Goal: Communication & Community: Answer question/provide support

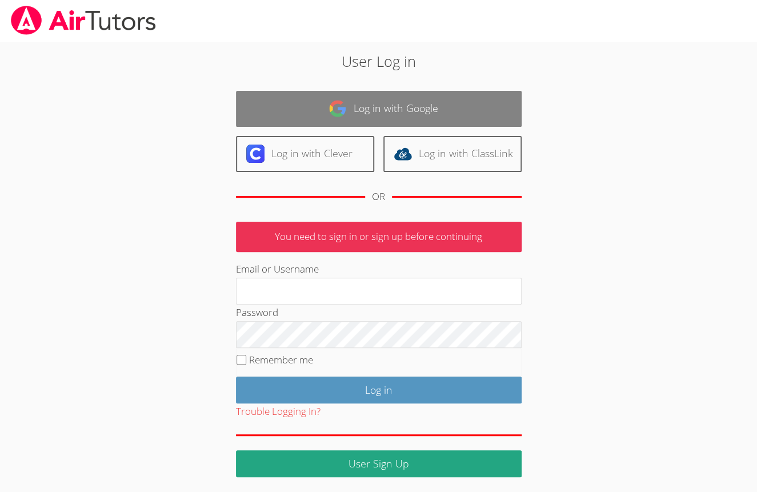
click at [412, 116] on link "Log in with Google" at bounding box center [378, 109] width 285 height 36
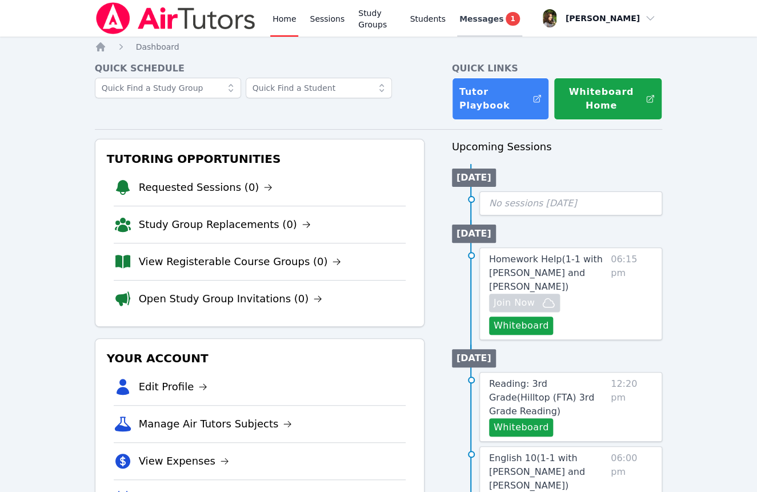
click at [478, 15] on span "Messages" at bounding box center [481, 18] width 44 height 11
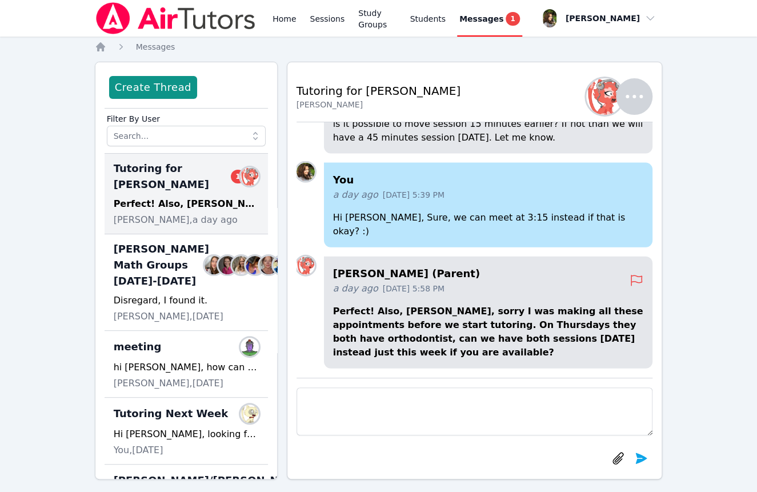
click at [427, 426] on textarea at bounding box center [474, 411] width 356 height 48
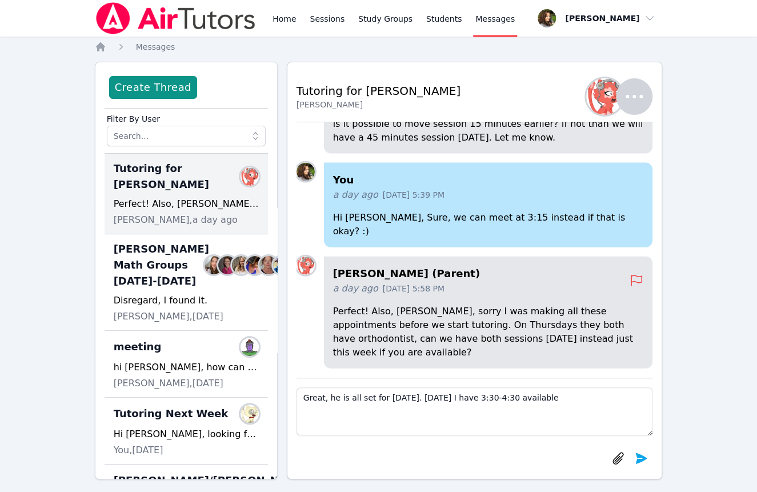
click at [418, 396] on textarea "Great, he is all set for [DATE]. [DATE] I have 3:30-4:30 available" at bounding box center [474, 411] width 356 height 48
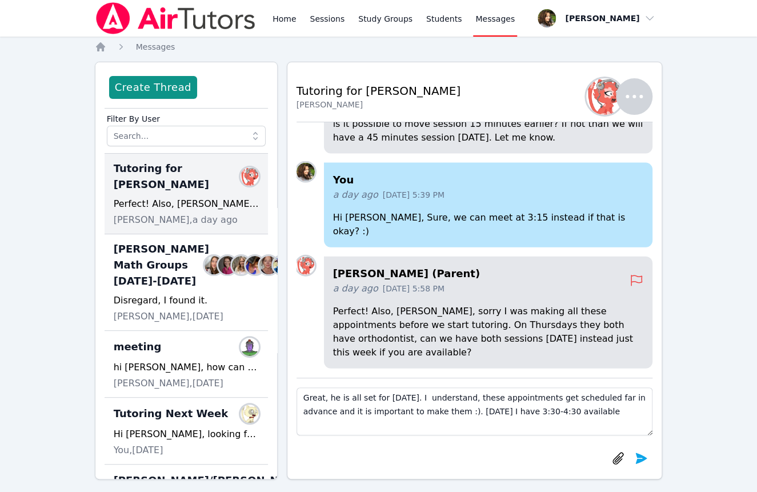
click at [581, 406] on textarea "Great, he is all set for [DATE]. I understand, these appointments get scheduled…" at bounding box center [474, 411] width 356 height 48
click at [594, 410] on textarea "Great, he is all set for [DATE]. I understand, these appointments get scheduled…" at bounding box center [474, 411] width 356 height 48
click at [619, 424] on textarea "Great, he is all set for [DATE]. I understand, these appointments get scheduled…" at bounding box center [474, 411] width 356 height 48
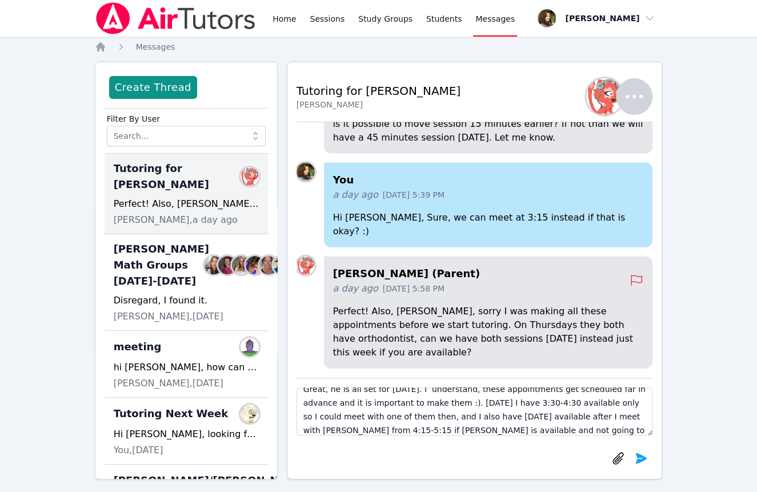
scroll to position [24, 0]
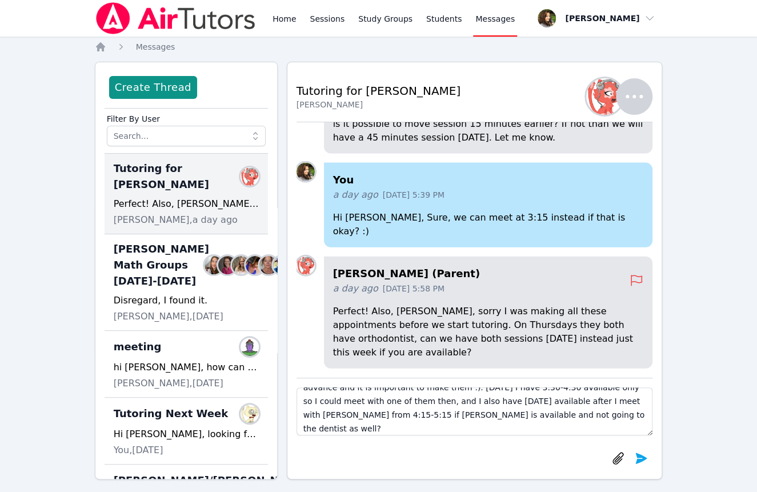
click at [572, 412] on textarea "Great, he is all set for [DATE]. I understand, these appointments get scheduled…" at bounding box center [474, 411] width 356 height 48
click at [543, 415] on textarea "Great, he is all set for [DATE]. I understand, these appointments get scheduled…" at bounding box center [474, 411] width 356 height 48
type textarea "Great, he is all set for [DATE]. I understand, these appointments get scheduled…"
click at [643, 458] on icon "submit" at bounding box center [640, 457] width 11 height 11
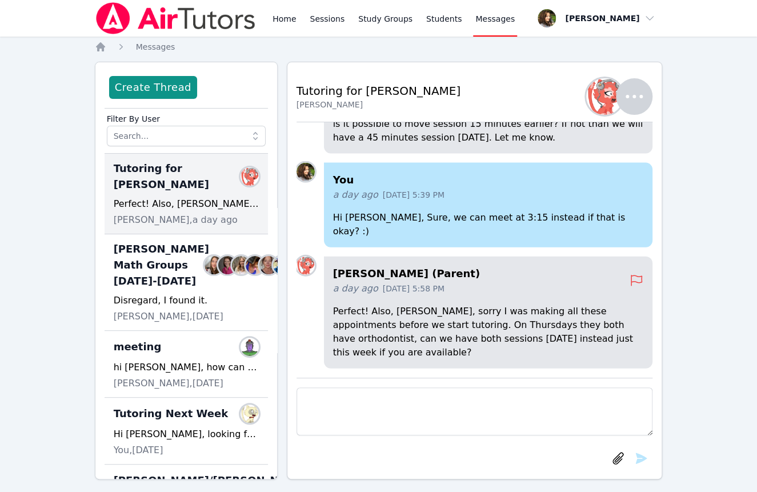
scroll to position [0, 0]
